Goal: Navigation & Orientation: Go to known website

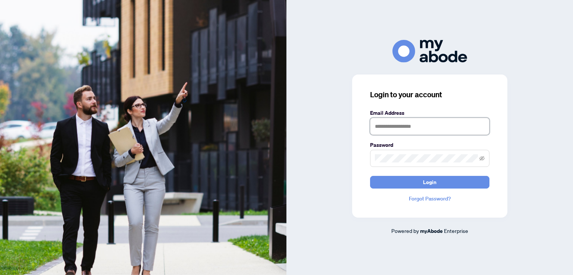
click at [387, 126] on input "text" at bounding box center [429, 126] width 119 height 17
type input "**********"
click at [370, 176] on button "Login" at bounding box center [429, 182] width 119 height 13
